Goal: Book appointment/travel/reservation

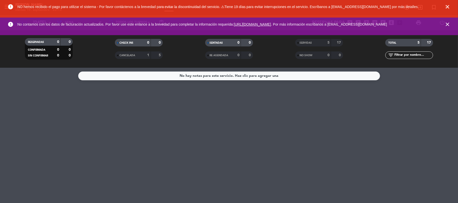
click at [446, 6] on icon "close" at bounding box center [447, 7] width 6 height 6
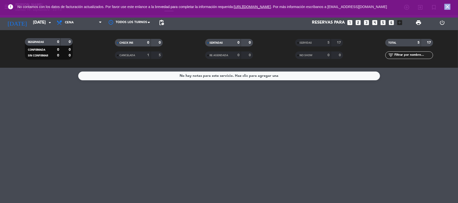
click at [446, 6] on icon "close" at bounding box center [447, 7] width 6 height 6
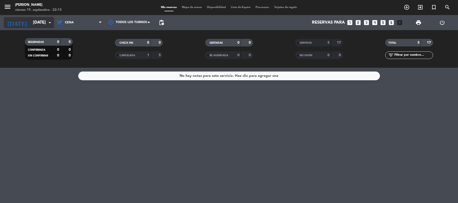
click at [31, 24] on input "[DATE]" at bounding box center [57, 23] width 54 height 10
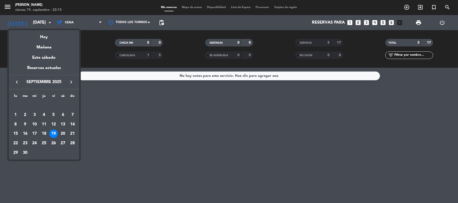
click at [62, 136] on div "20" at bounding box center [63, 134] width 9 height 9
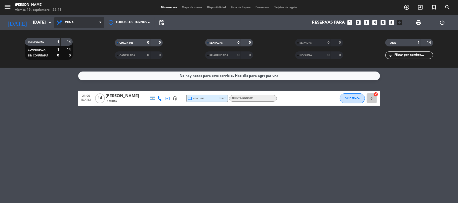
click at [66, 19] on span "Cena" at bounding box center [79, 22] width 50 height 11
click at [38, 22] on input "[DATE]" at bounding box center [57, 23] width 54 height 10
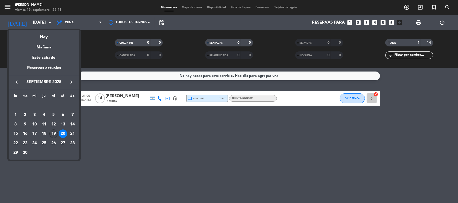
click at [54, 136] on div "19" at bounding box center [53, 134] width 9 height 9
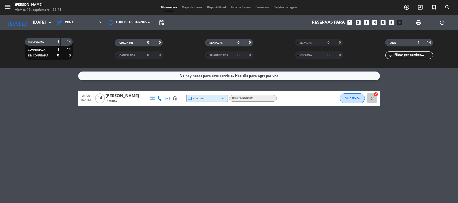
type input "[DATE]"
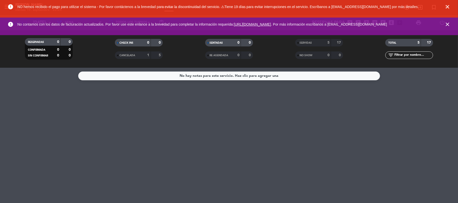
click at [448, 6] on icon "close" at bounding box center [447, 7] width 6 height 6
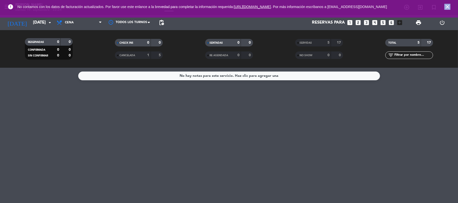
click at [448, 6] on icon "close" at bounding box center [447, 7] width 6 height 6
